Goal: Task Accomplishment & Management: Manage account settings

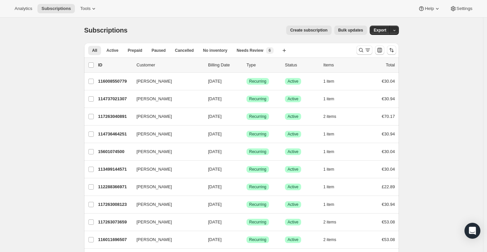
click at [464, 9] on span "Settings" at bounding box center [465, 8] width 16 height 5
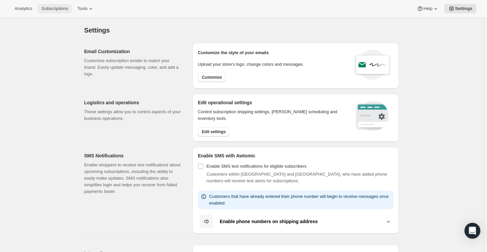
click at [59, 7] on span "Subscriptions" at bounding box center [54, 8] width 27 height 5
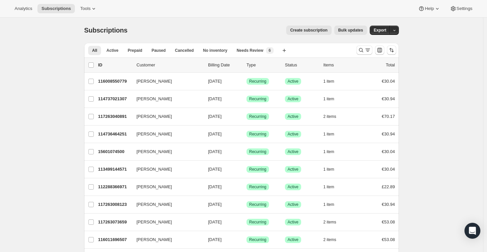
click at [271, 27] on div "Create subscription Bulk updates" at bounding box center [252, 30] width 232 height 9
click at [395, 30] on icon "button" at bounding box center [395, 30] width 4 height 4
click at [380, 30] on span "Export" at bounding box center [380, 30] width 13 height 5
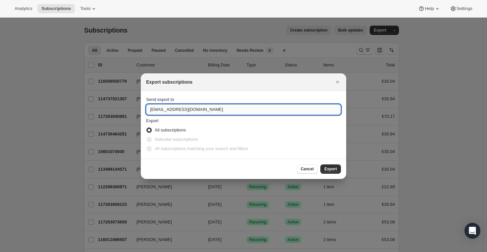
click at [201, 111] on input "hello@fabuwellness.com" at bounding box center [243, 109] width 195 height 11
type input "vridenour@rechargeapps.com"
click at [329, 169] on span "Export" at bounding box center [331, 168] width 13 height 5
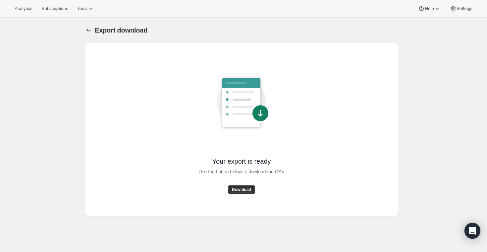
click at [73, 81] on div "Export download. This page is ready Export download Your export is ready Use th…" at bounding box center [241, 144] width 483 height 252
click at [243, 186] on button "Download" at bounding box center [241, 189] width 27 height 9
click at [76, 106] on div "Export download. This page is ready Export download Your export is ready Use th…" at bounding box center [241, 144] width 483 height 252
click at [42, 83] on div "Export download. This page is ready Export download Your export is ready Use th…" at bounding box center [241, 144] width 483 height 252
